Goal: Find contact information: Find contact information

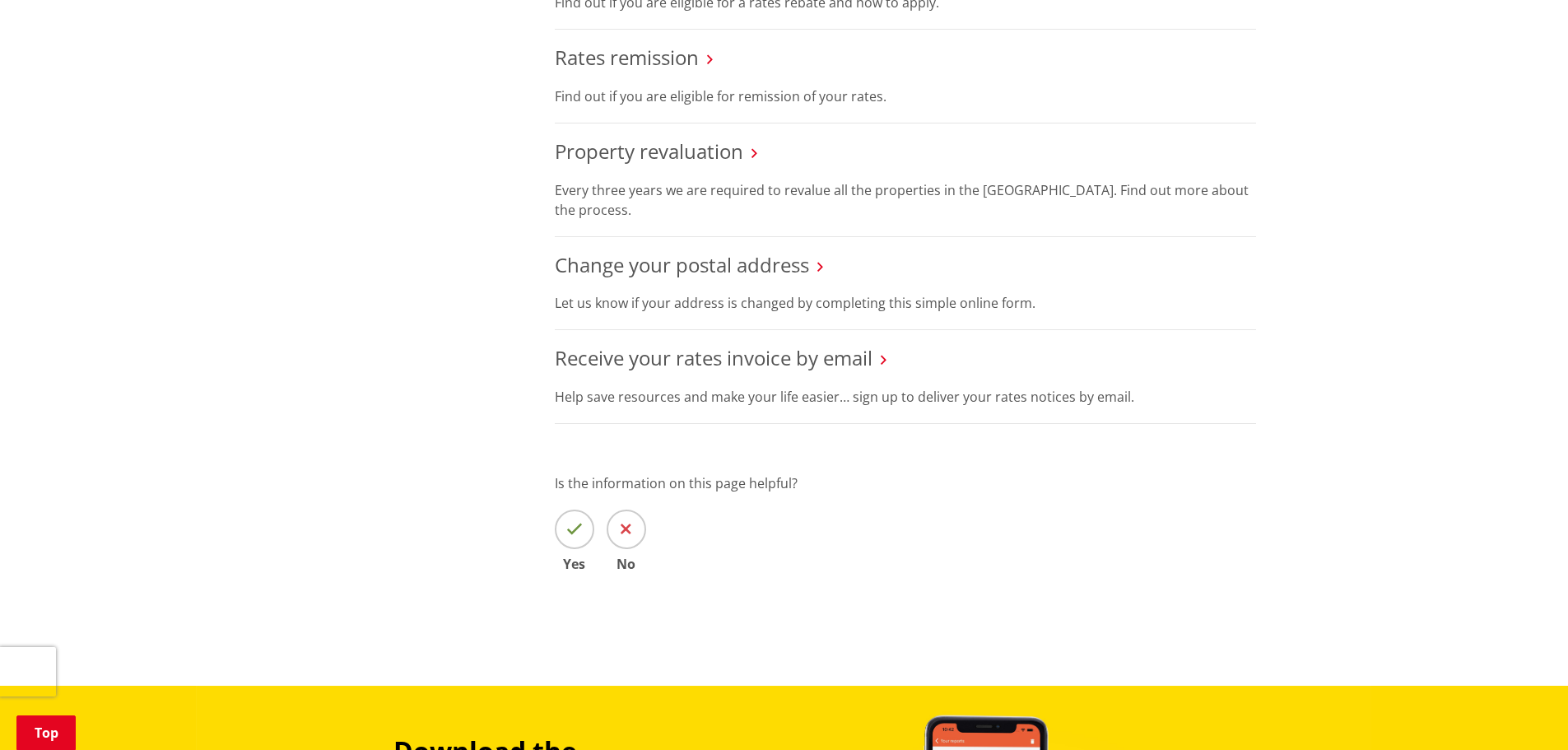
scroll to position [1070, 0]
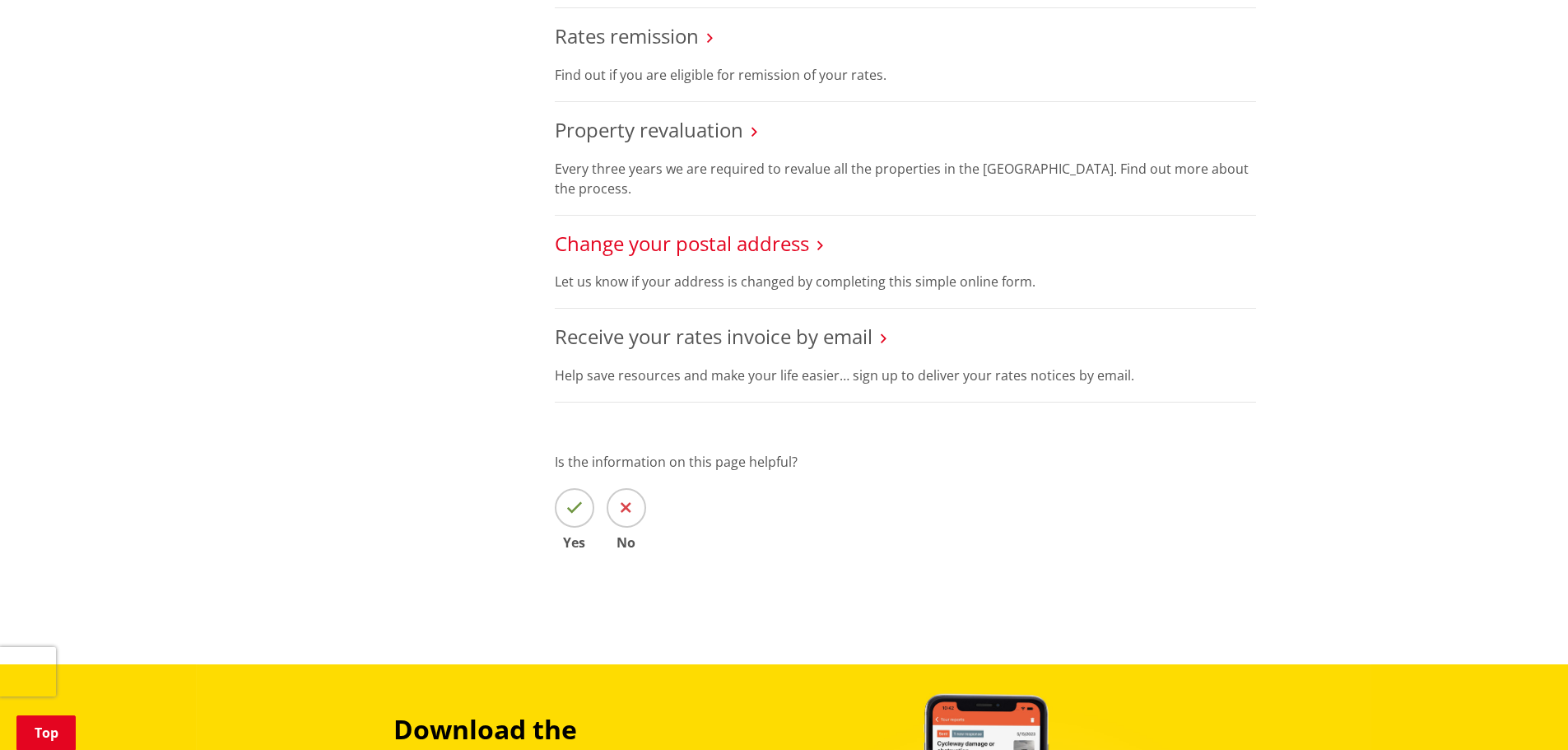
click at [679, 243] on link "Change your postal address" at bounding box center [681, 243] width 254 height 27
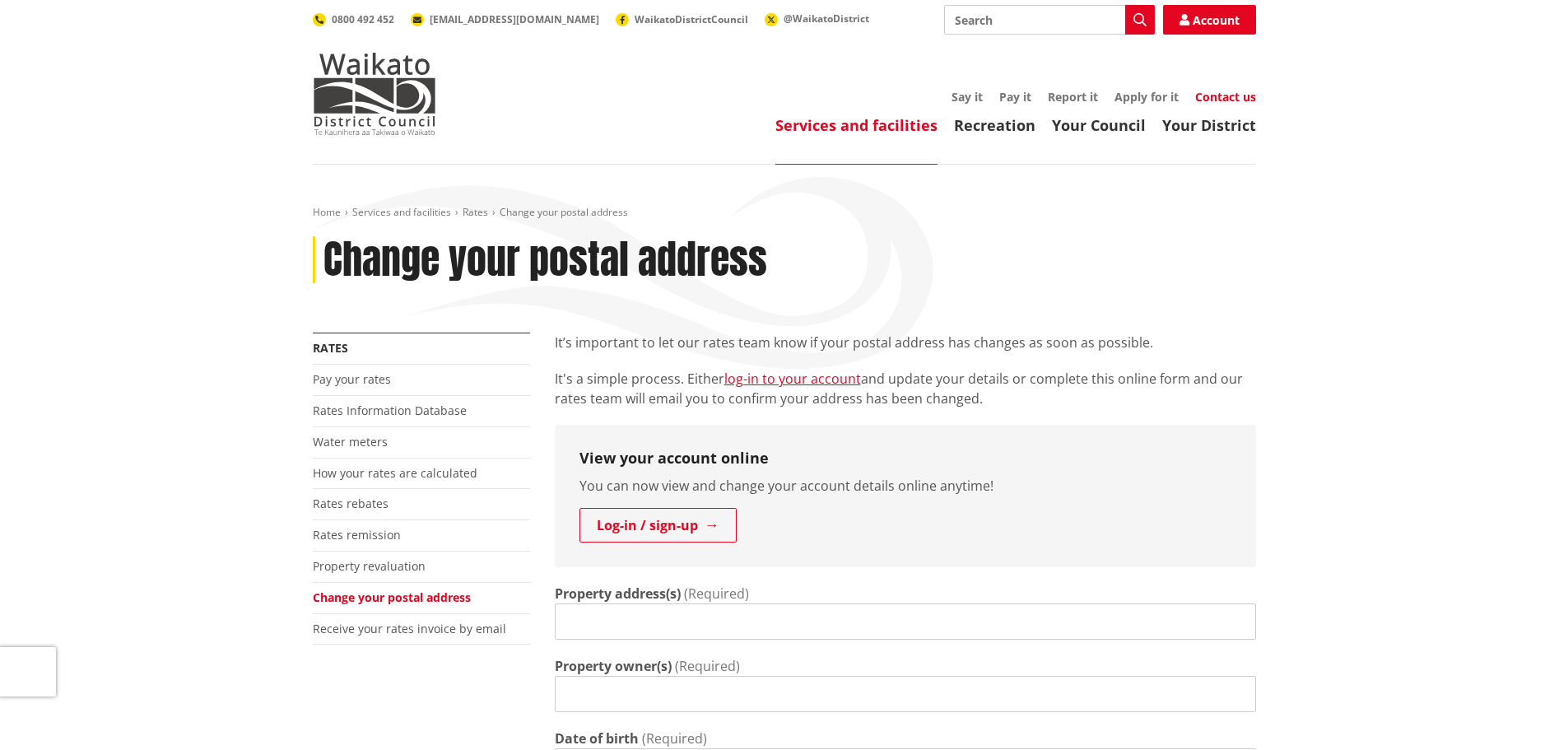
click at [1221, 96] on link "Contact us" at bounding box center [1225, 96] width 61 height 16
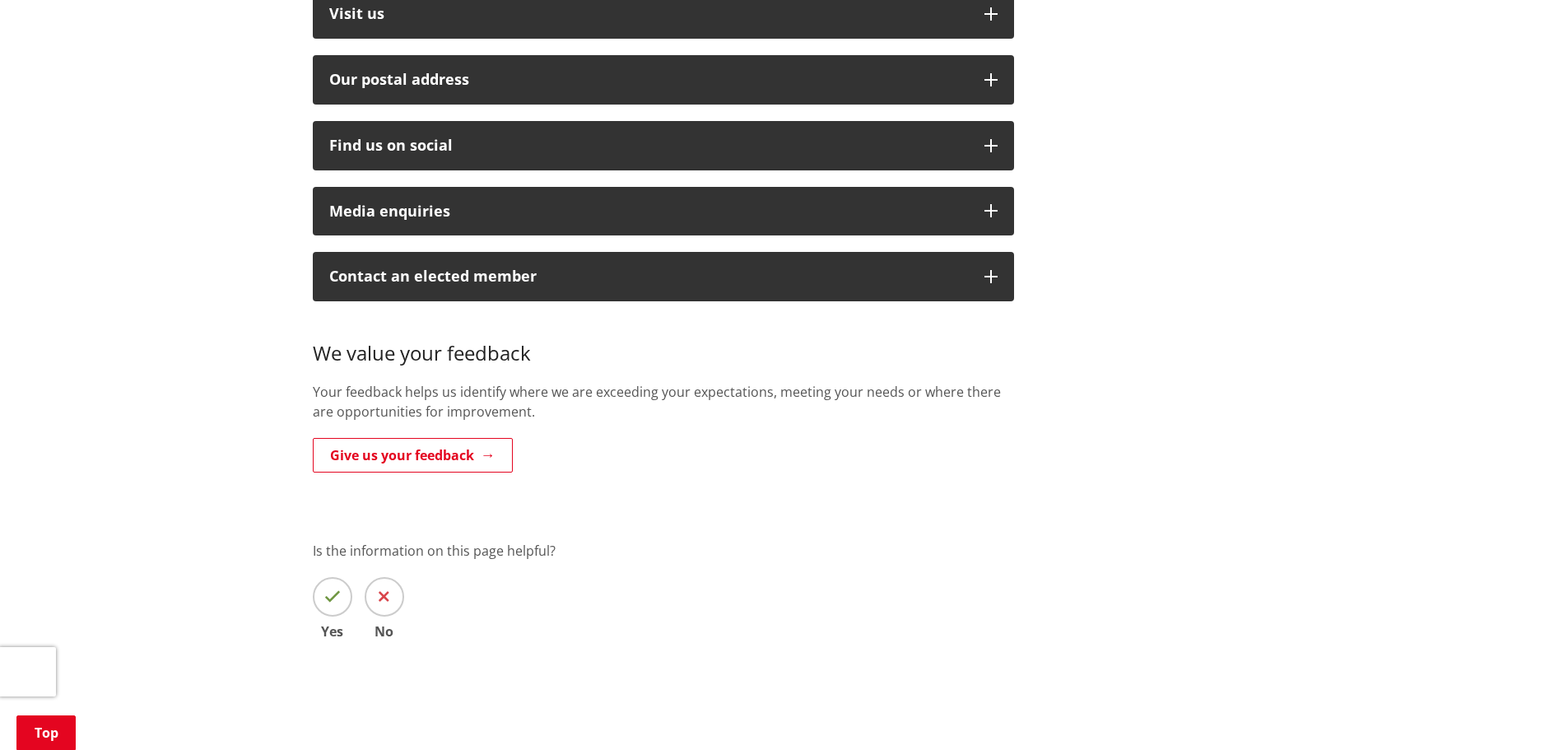
scroll to position [247, 0]
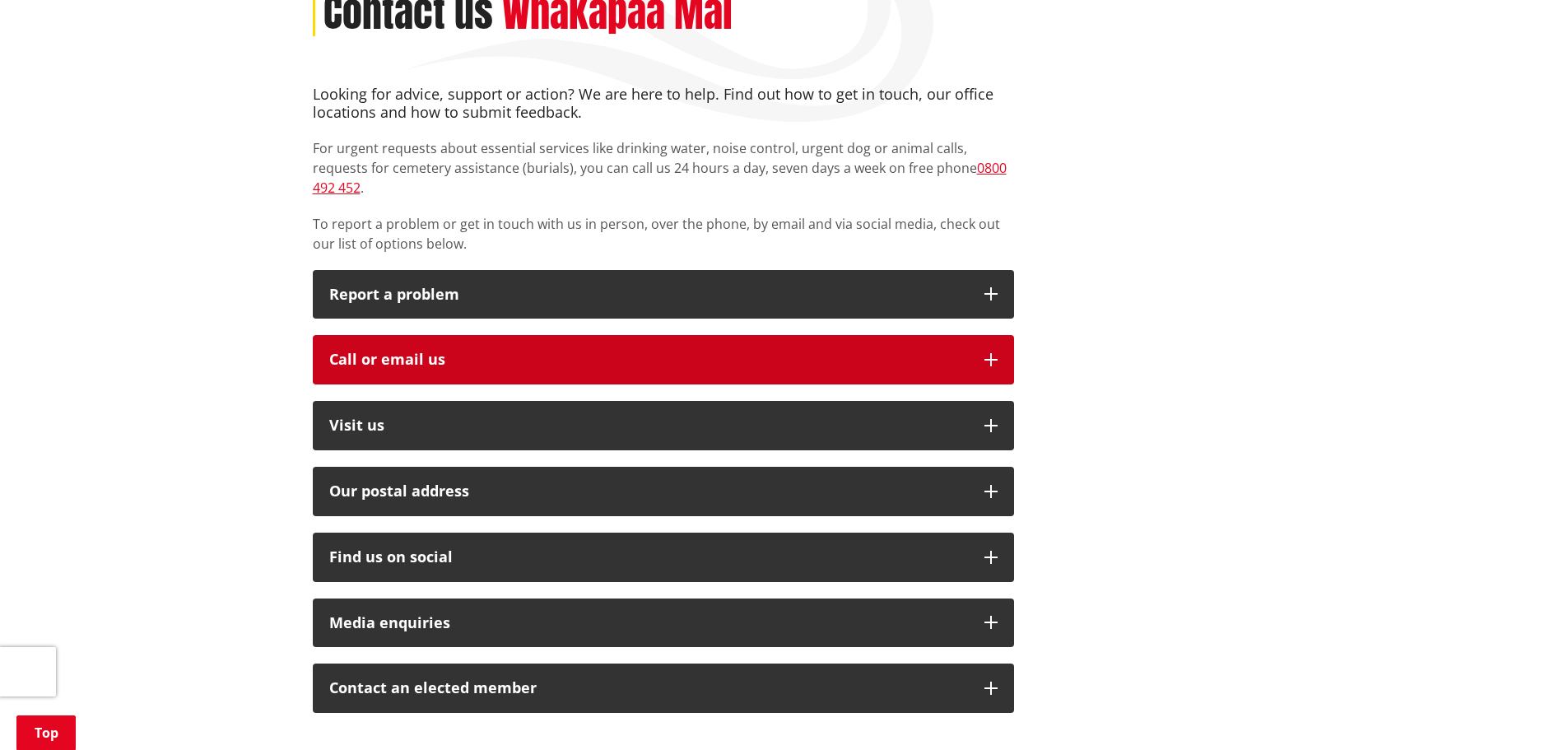
click at [997, 341] on button "Call or email us" at bounding box center [663, 360] width 701 height 49
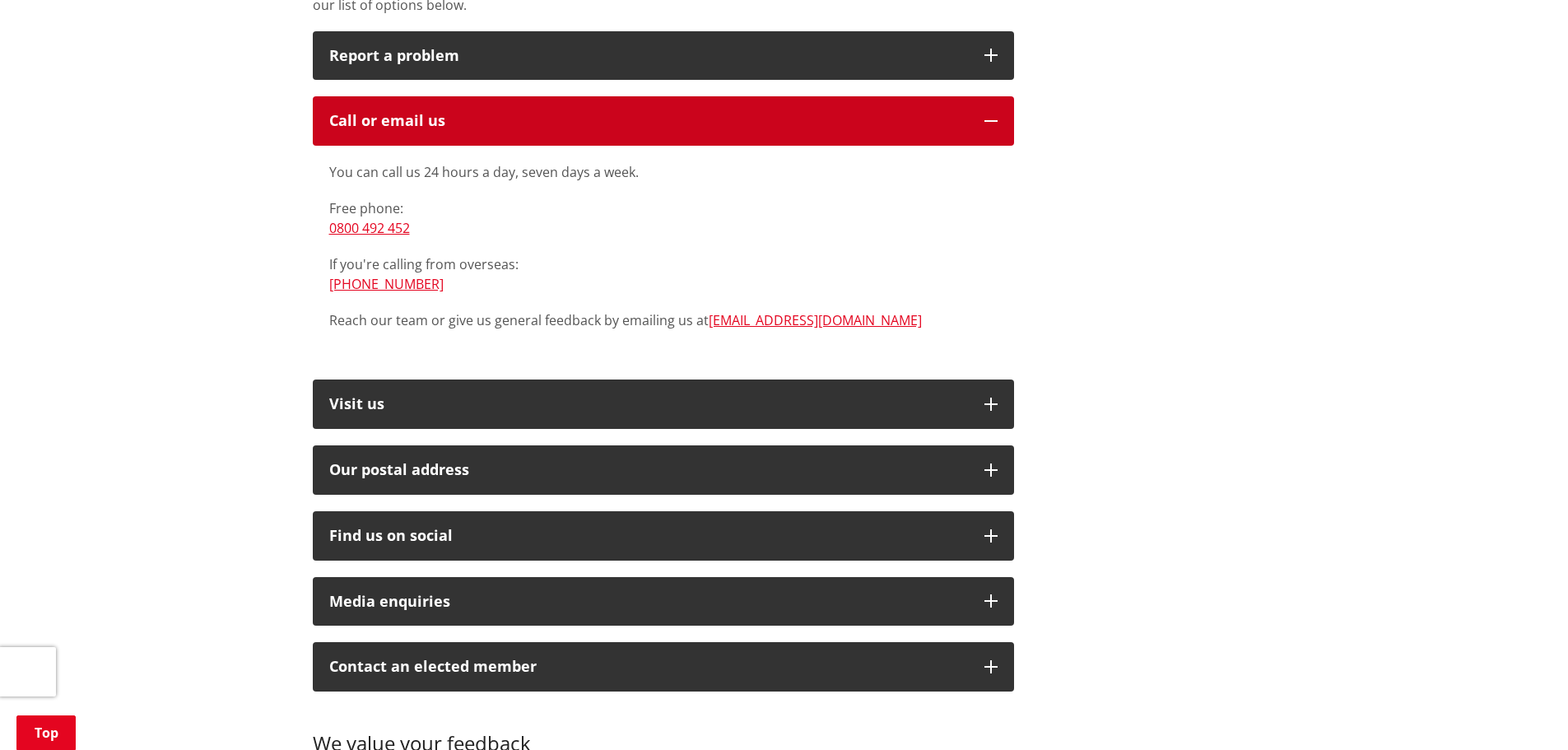
scroll to position [494, 0]
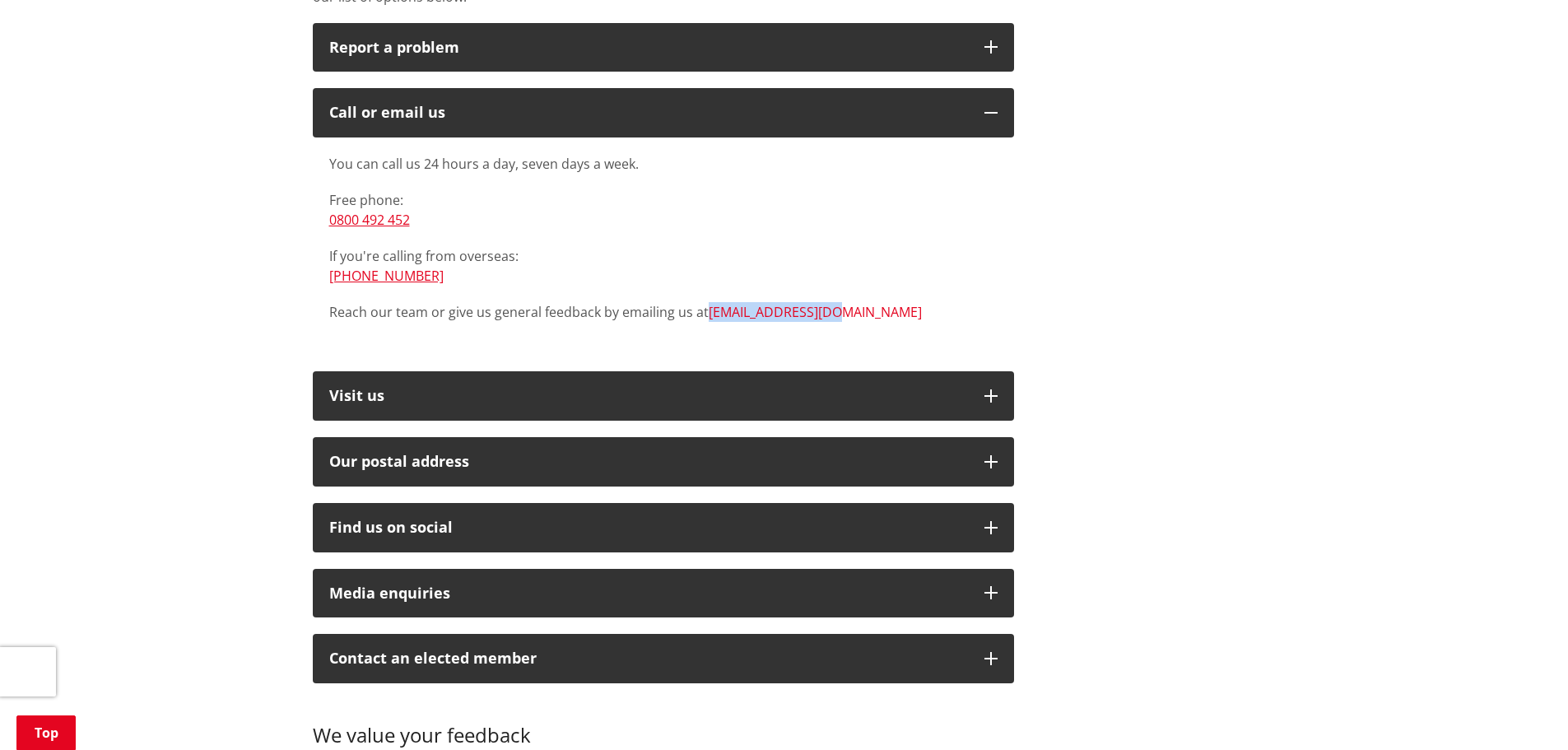
drag, startPoint x: 839, startPoint y: 292, endPoint x: 707, endPoint y: 292, distance: 132.0
click at [707, 302] on p "Reach our team or give us general feedback by emailing us at info@waidc.govt.nz" at bounding box center [663, 312] width 668 height 19
copy link "[EMAIL_ADDRESS][DOMAIN_NAME]"
